Goal: Transaction & Acquisition: Purchase product/service

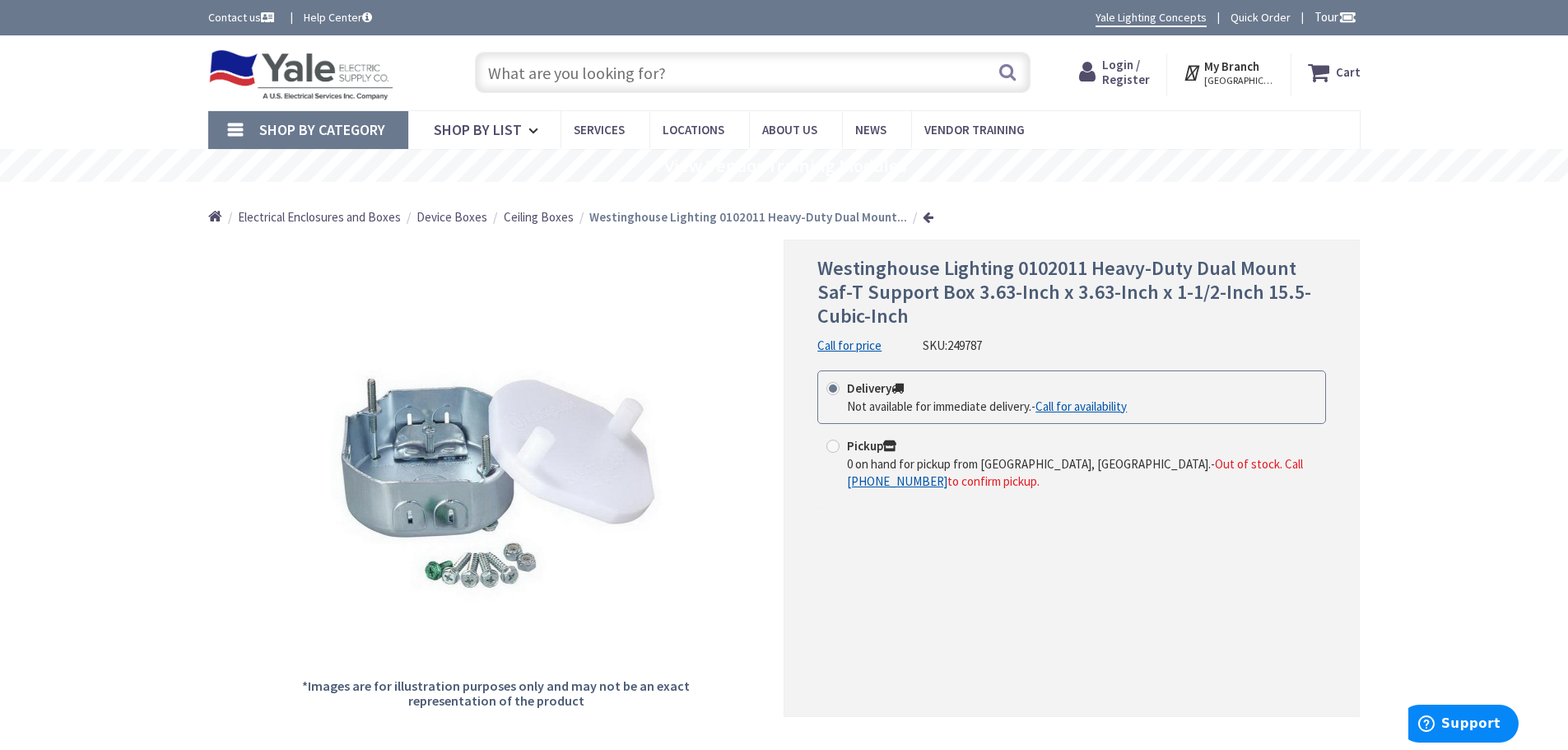
click at [723, 72] on input "text" at bounding box center [753, 72] width 556 height 41
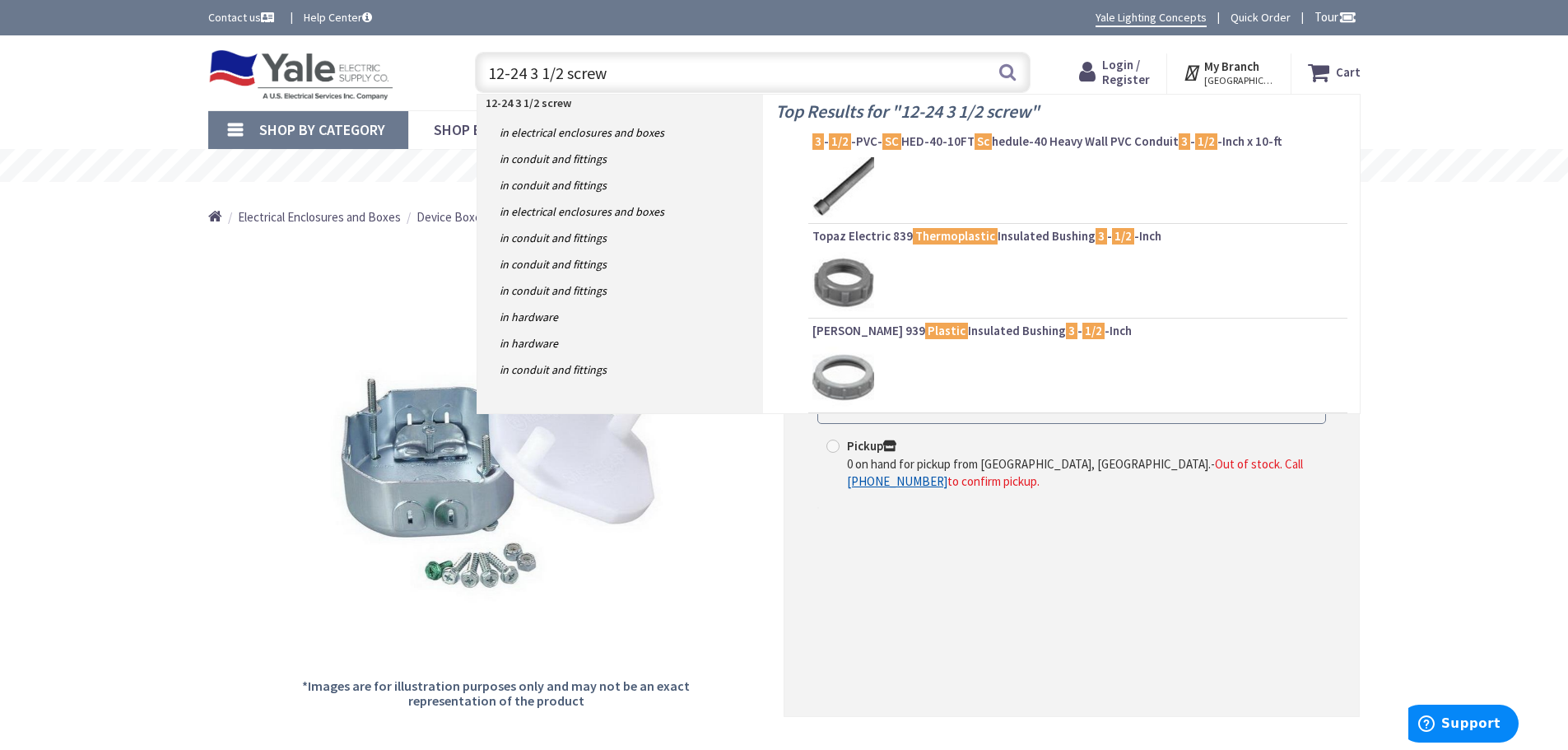
type input "12-24 3 1/2 screws"
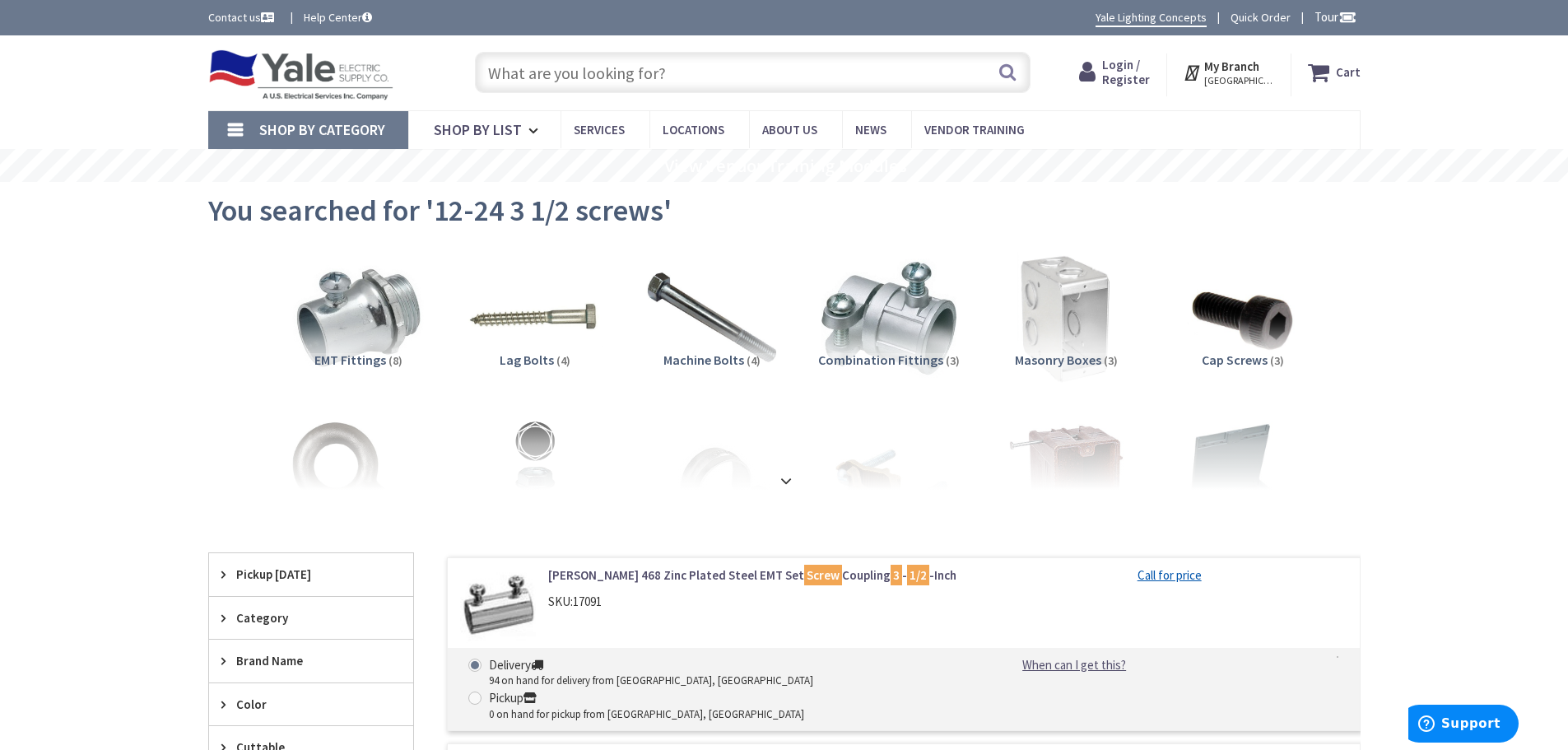
click at [642, 74] on input "text" at bounding box center [753, 72] width 556 height 41
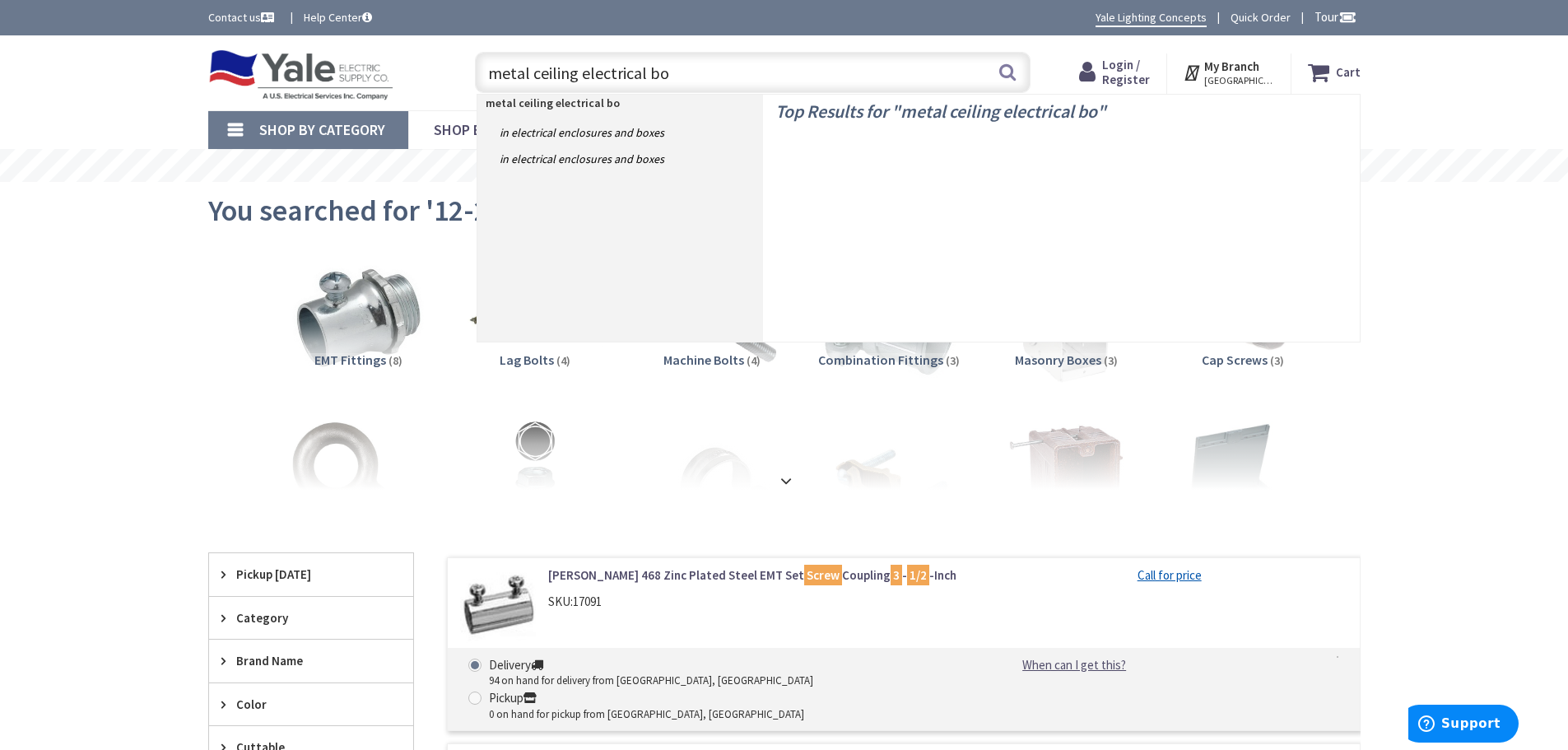
type input "metal ceiling electrical box"
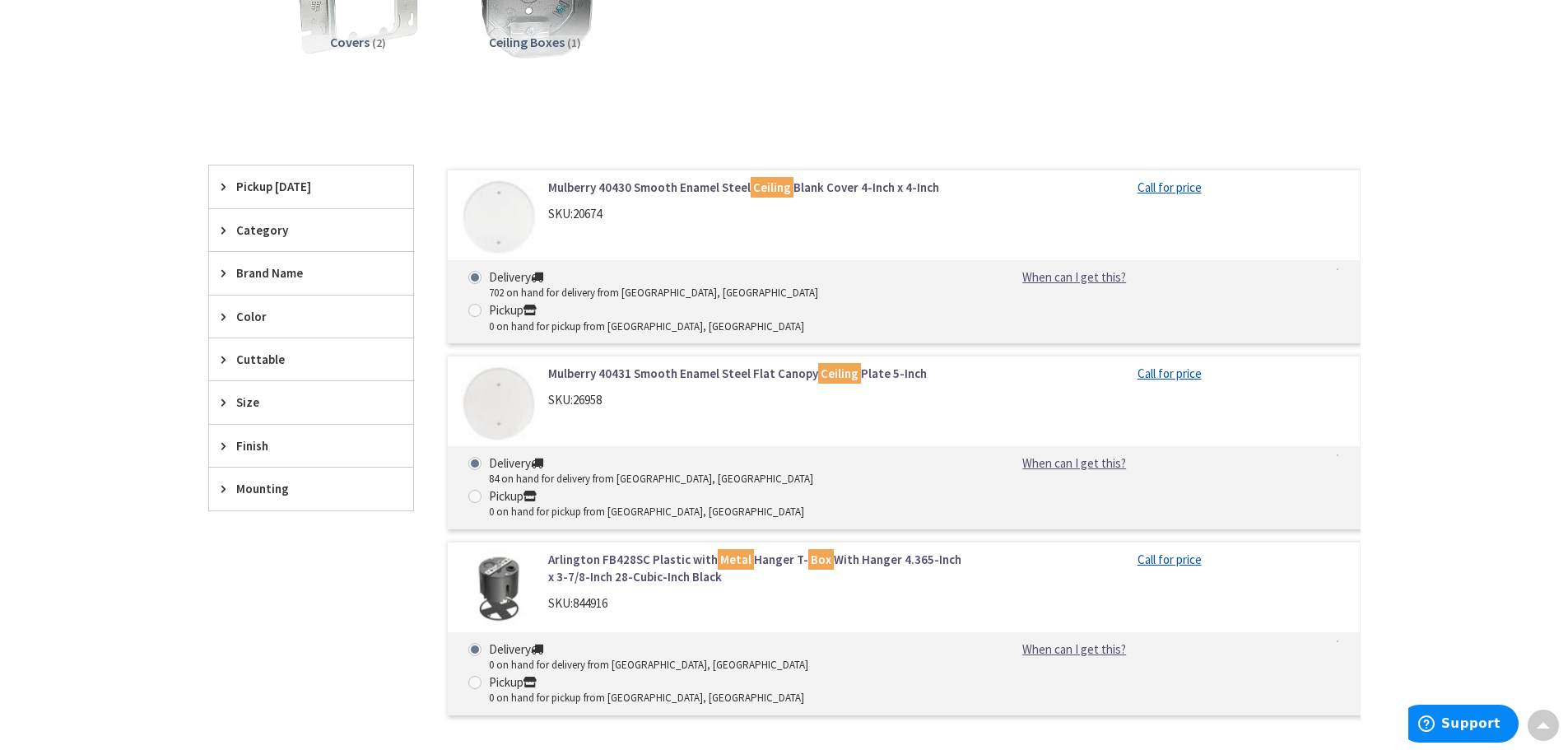
scroll to position [329, 0]
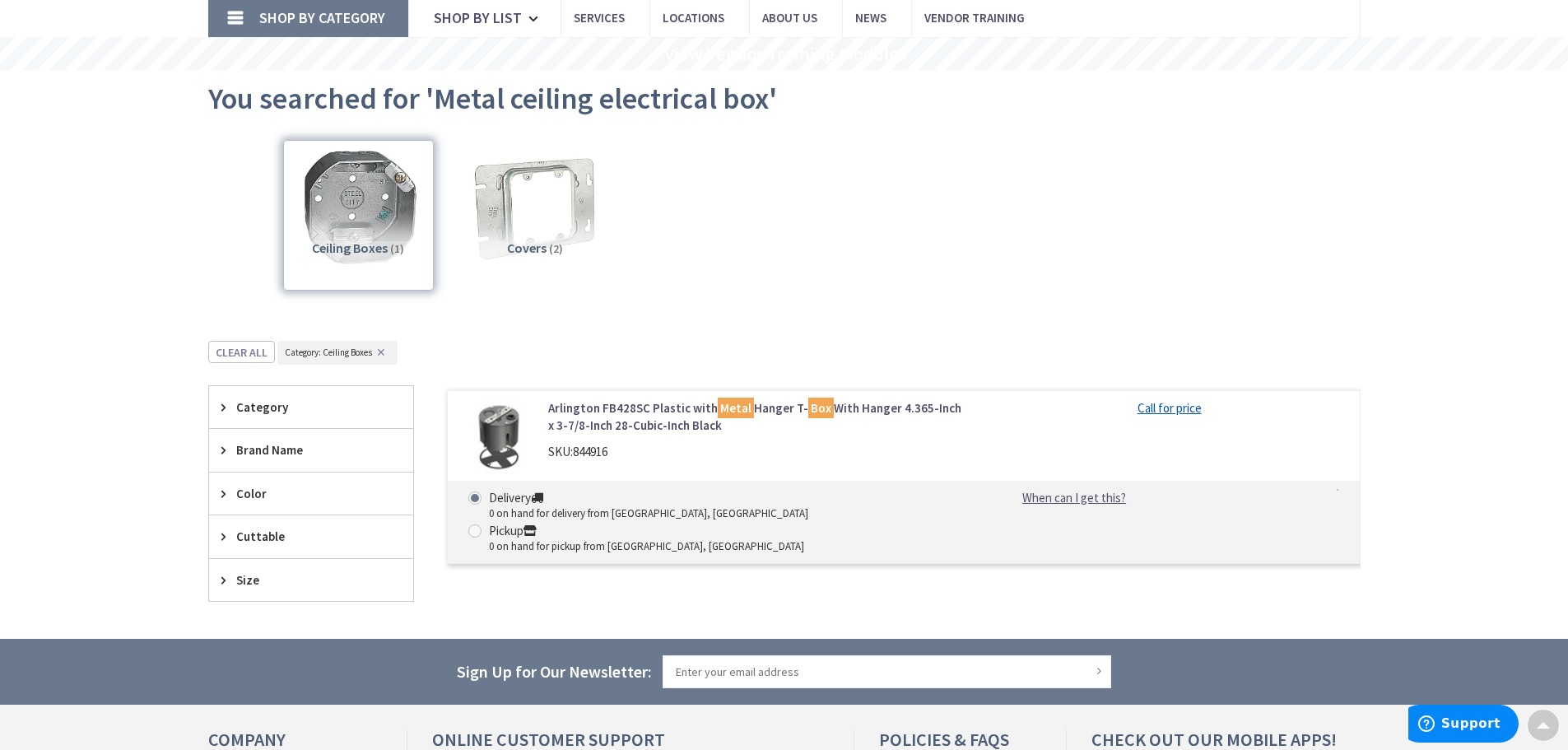
scroll to position [58, 0]
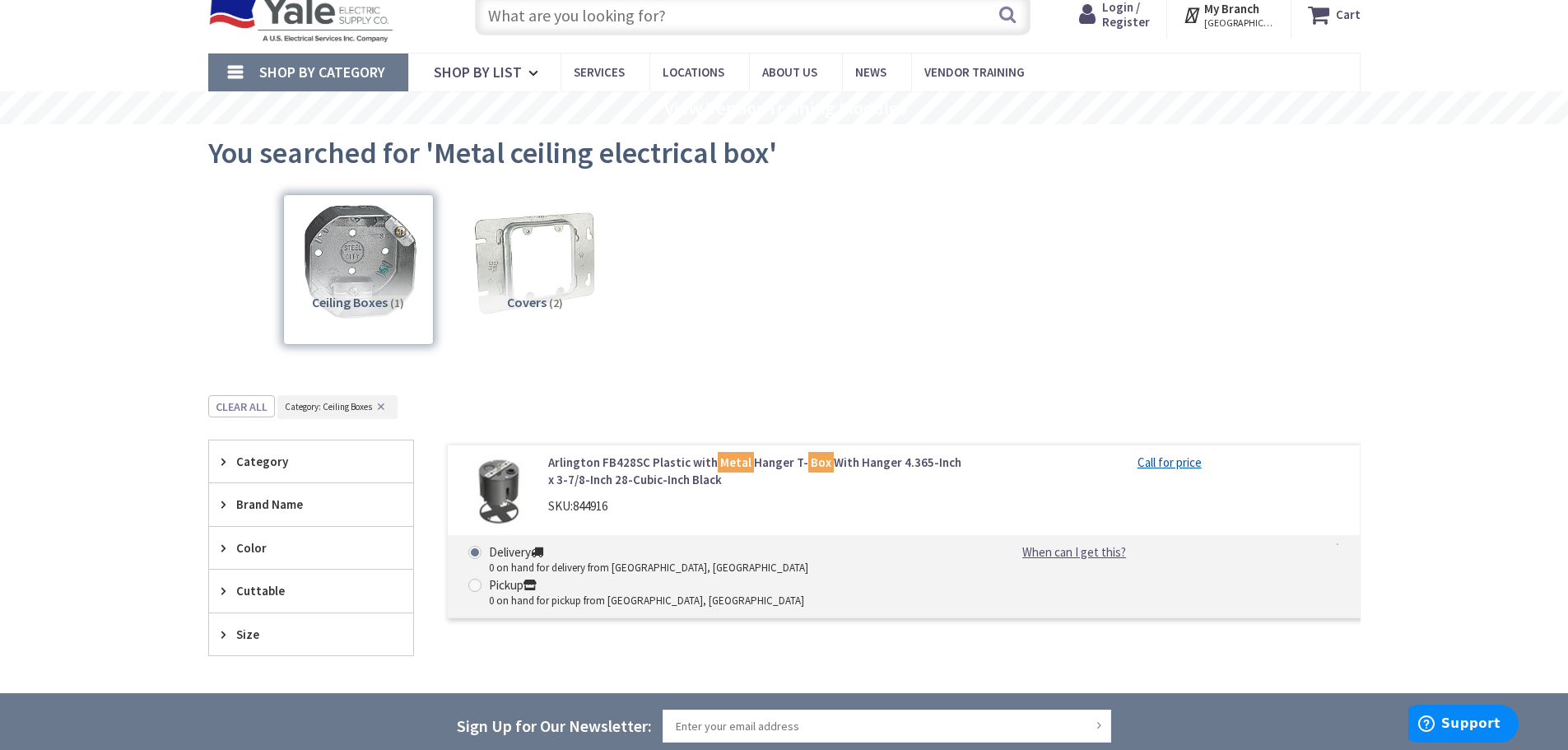
click at [365, 266] on div "Ceiling Boxes (1)" at bounding box center [358, 269] width 150 height 150
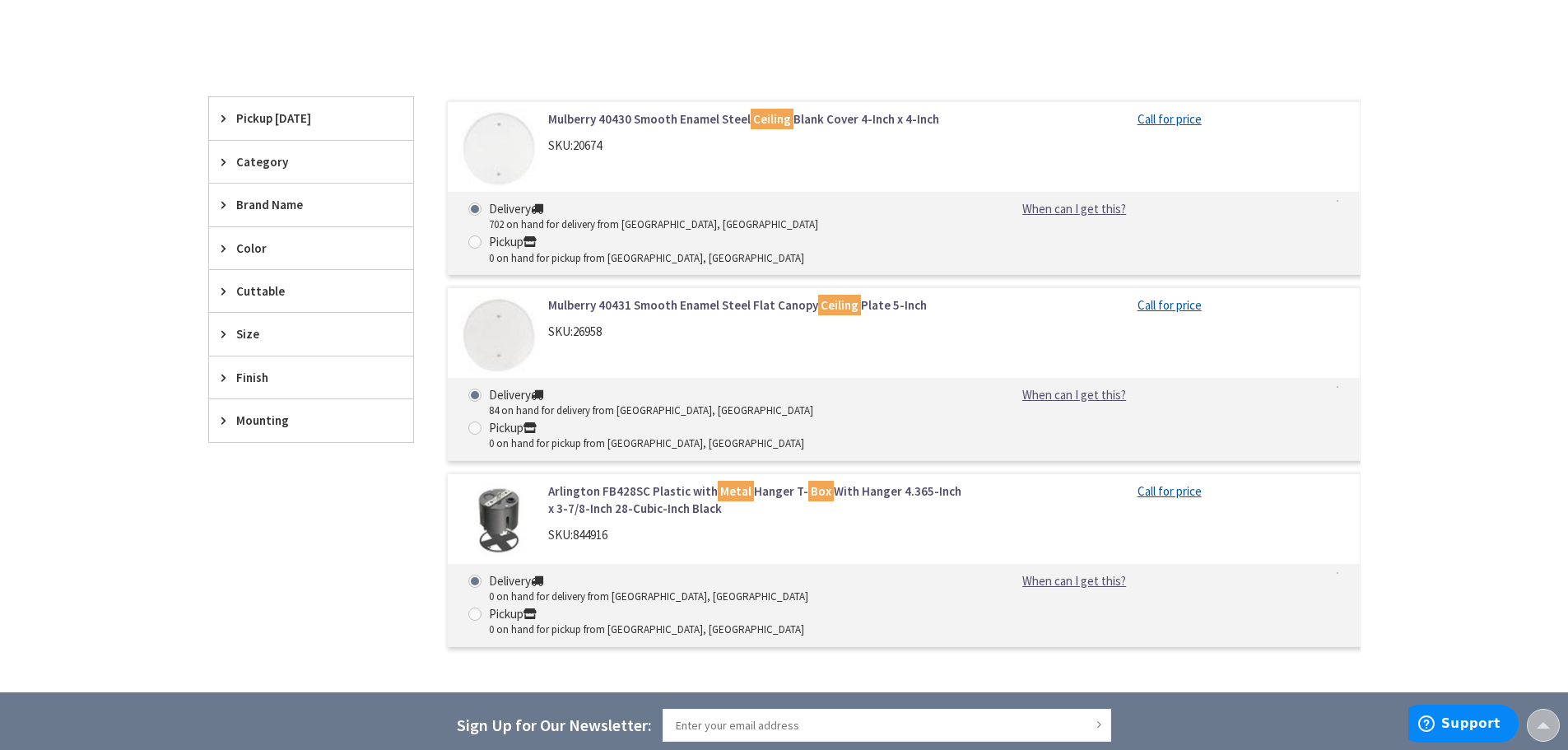
scroll to position [387, 0]
click at [263, 414] on span "Mounting" at bounding box center [303, 419] width 134 height 17
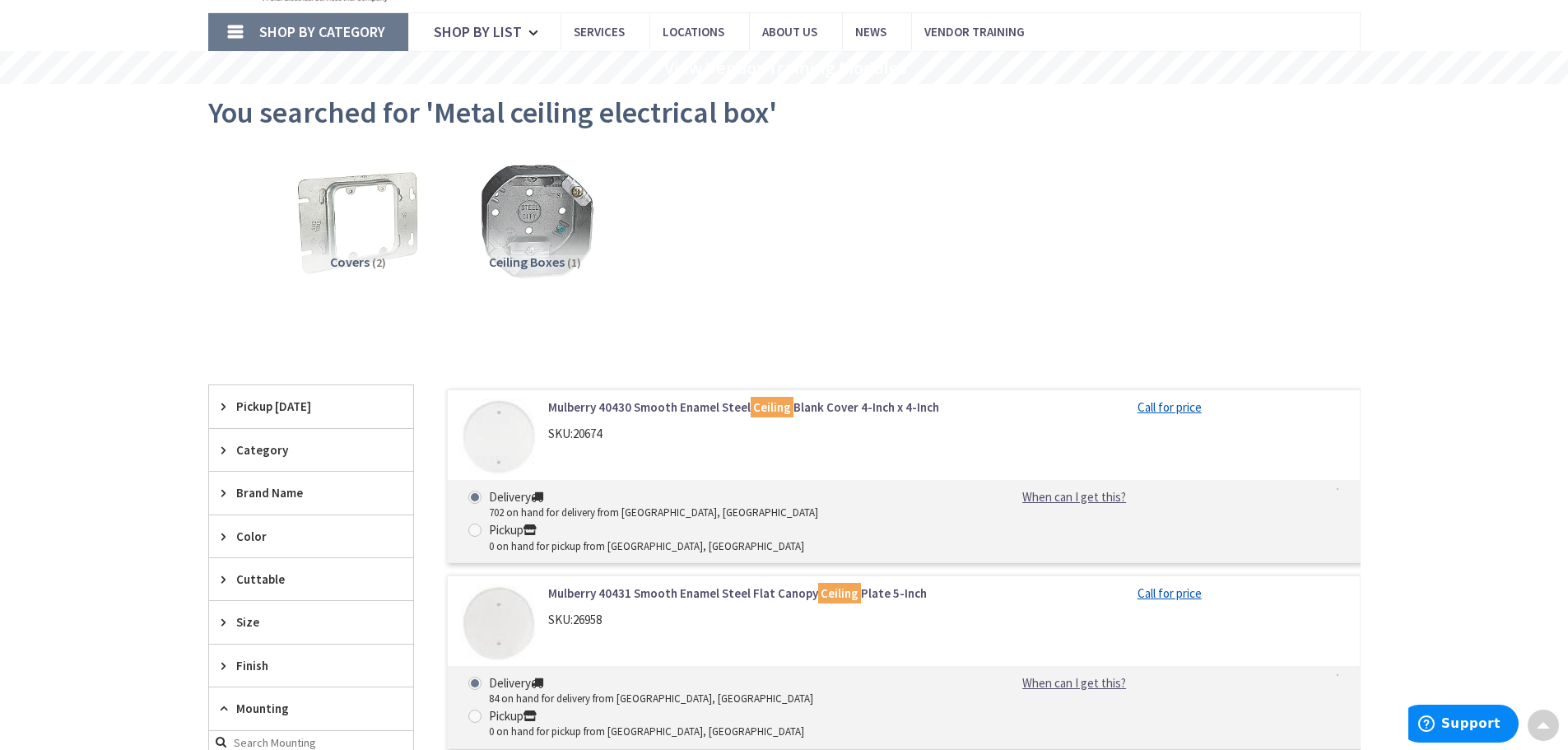
scroll to position [0, 0]
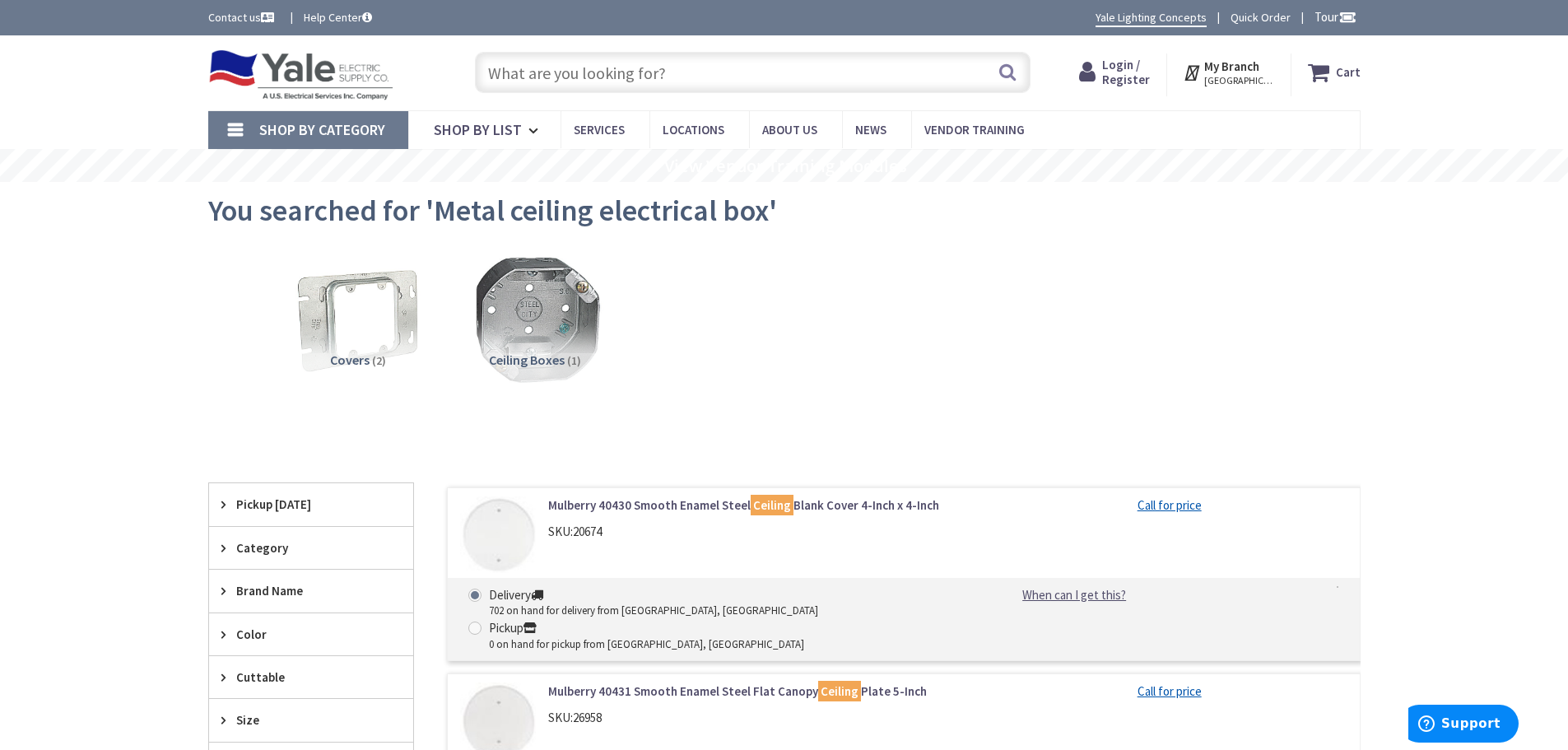
click at [562, 324] on img at bounding box center [535, 318] width 149 height 149
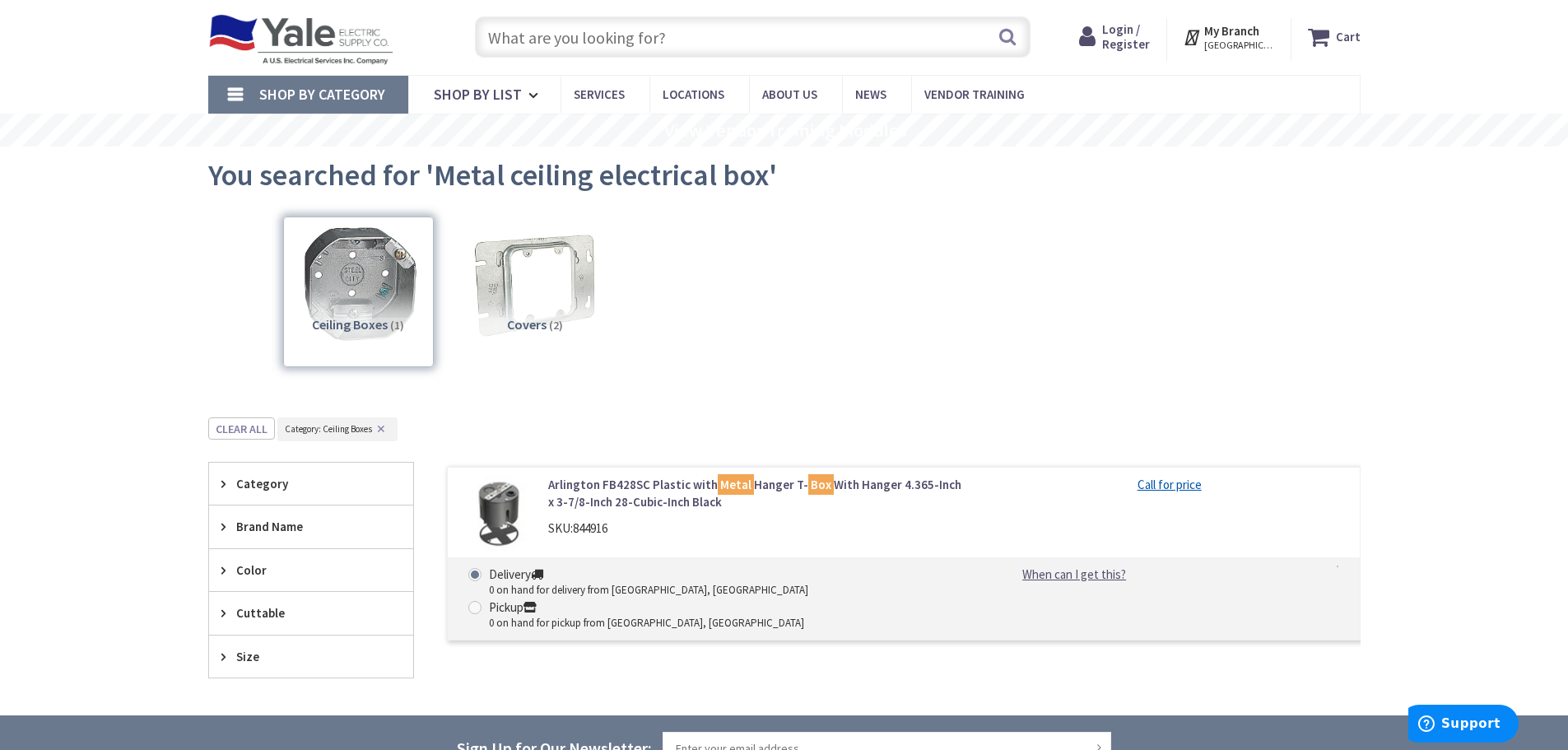
scroll to position [387, 0]
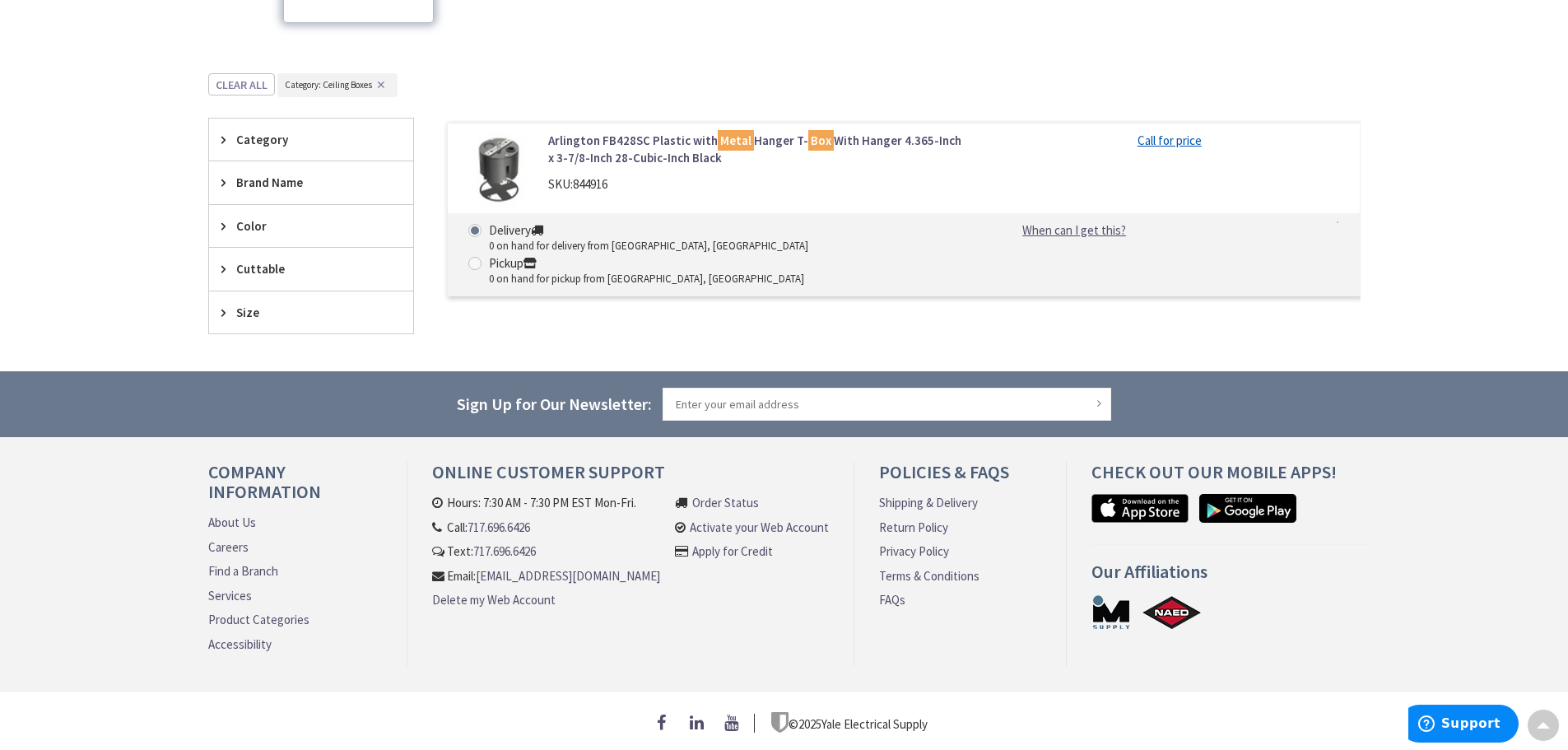
click at [497, 153] on img at bounding box center [498, 169] width 77 height 77
